Goal: Task Accomplishment & Management: Manage account settings

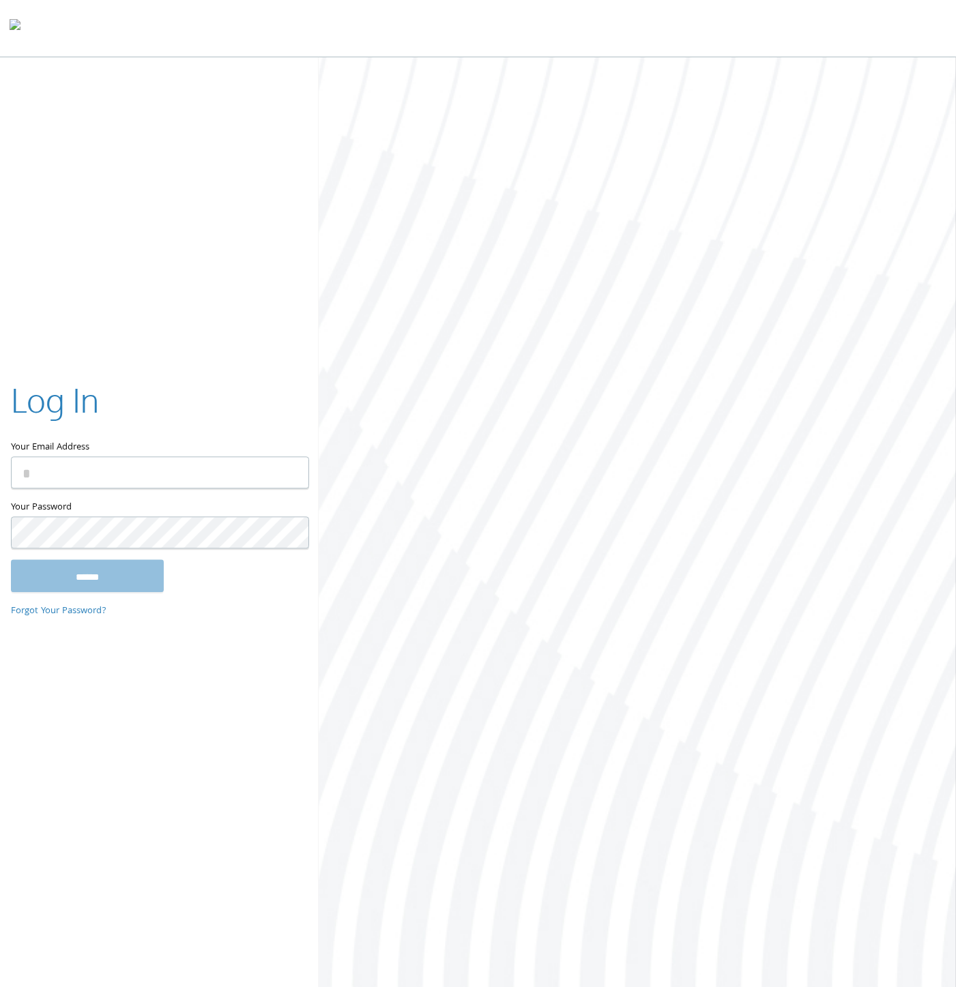
type input "**********"
click at [70, 574] on input "******" at bounding box center [87, 575] width 153 height 33
type input "**********"
click at [78, 568] on input "******" at bounding box center [87, 575] width 153 height 33
